Goal: Information Seeking & Learning: Learn about a topic

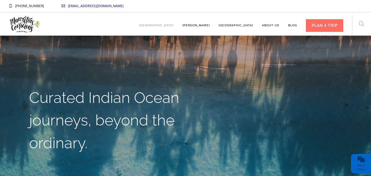
click at [173, 26] on link "[GEOGRAPHIC_DATA]" at bounding box center [156, 22] width 35 height 15
